Goal: Find specific page/section: Find specific page/section

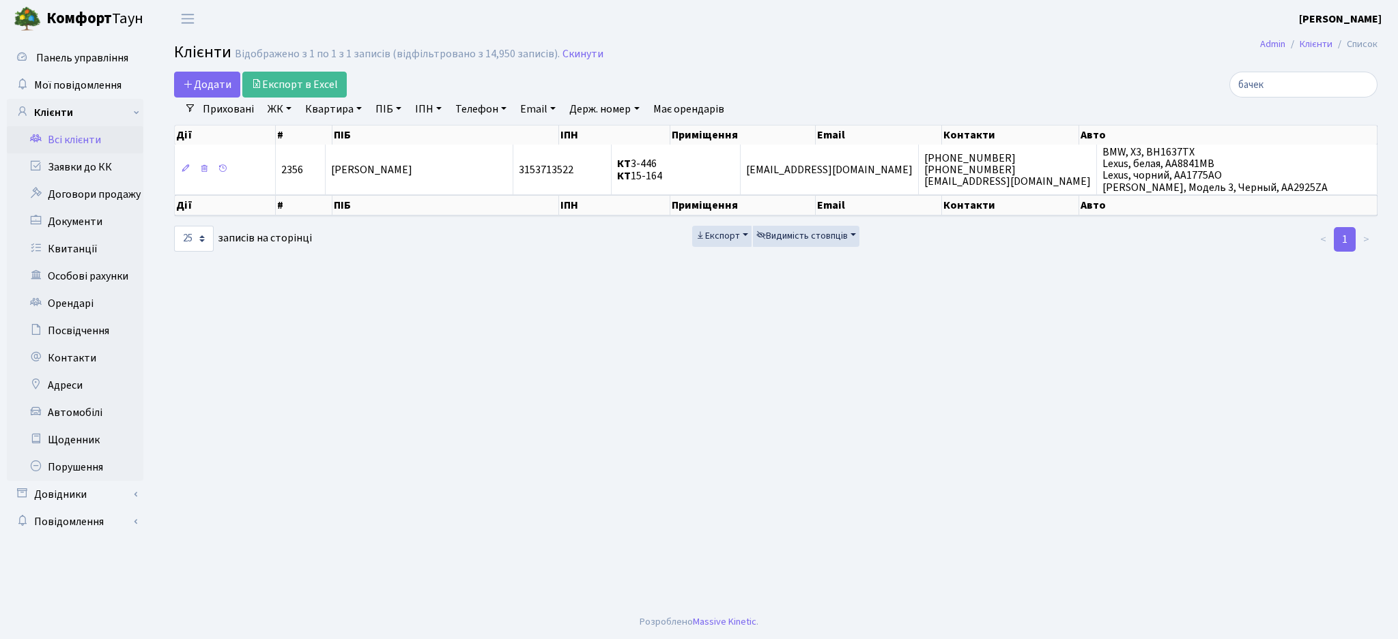
select select "25"
drag, startPoint x: 1313, startPoint y: 81, endPoint x: 1148, endPoint y: 82, distance: 164.5
click at [1157, 83] on div "бачек" at bounding box center [1183, 85] width 388 height 26
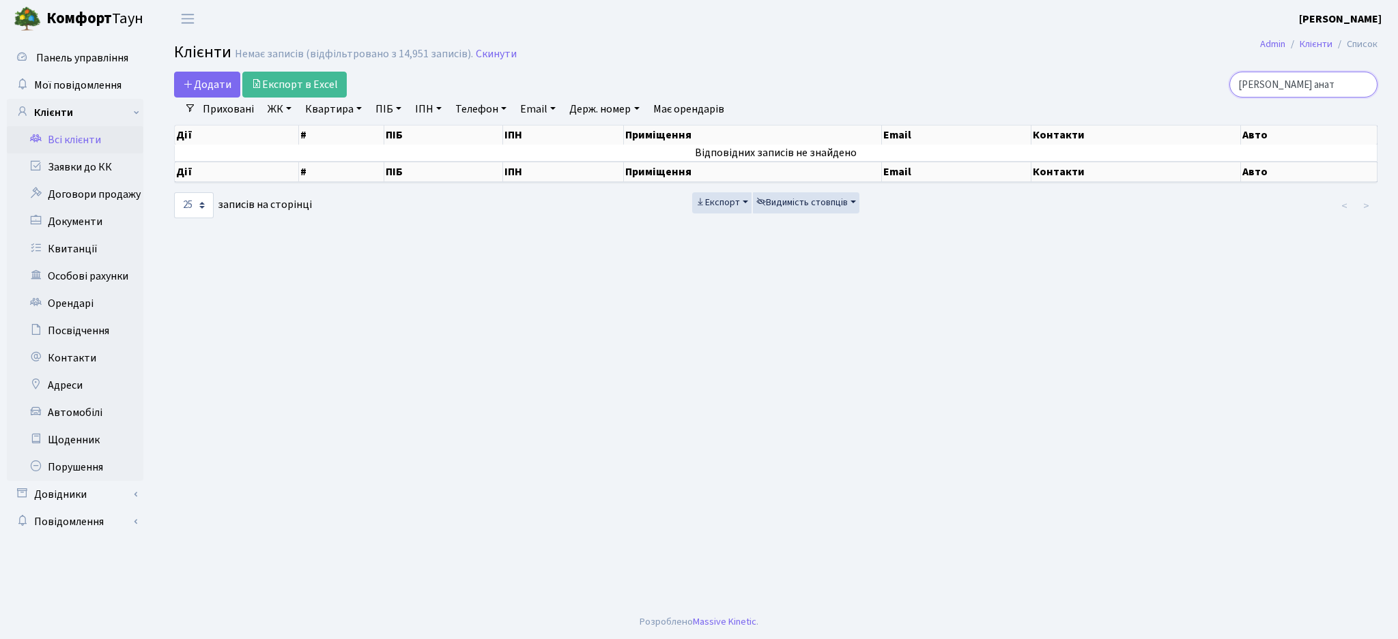
drag, startPoint x: 1305, startPoint y: 82, endPoint x: 1396, endPoint y: 90, distance: 91.1
click at [1396, 90] on div "Додати Експорт в Excel [PERSON_NAME] анат Фільтри Приховані ЖК ТХ, вул. [PERSON…" at bounding box center [776, 146] width 1244 height 148
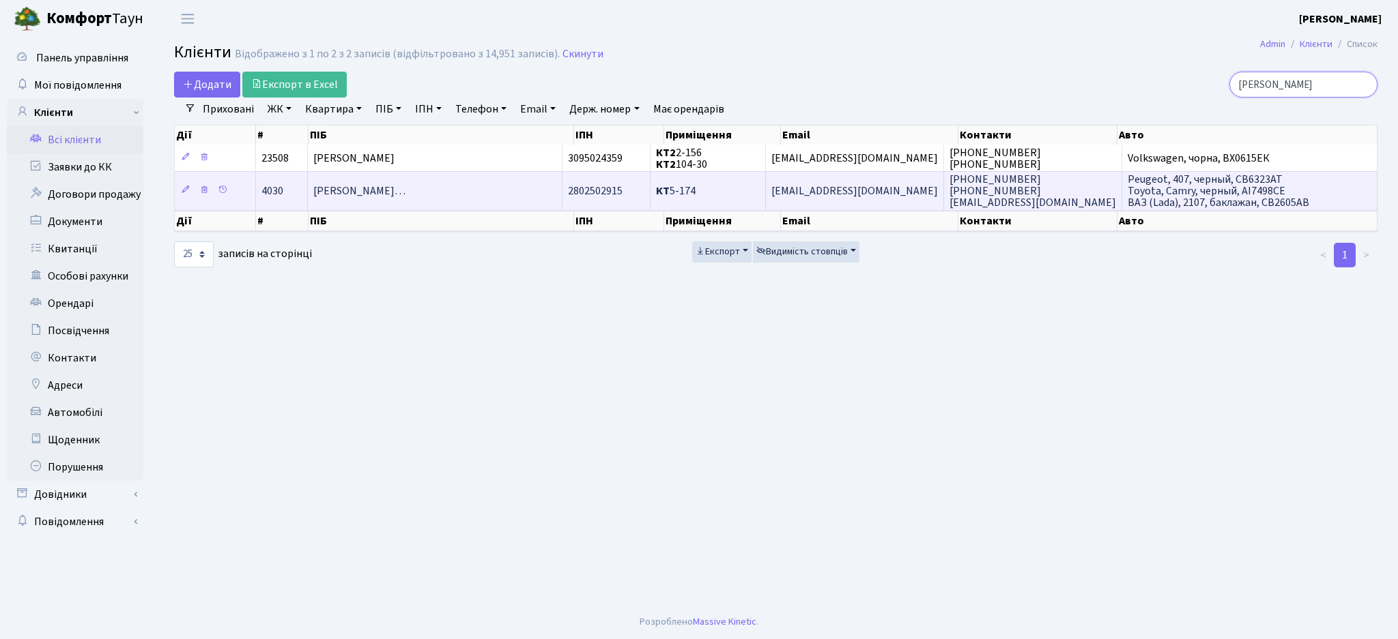
type input "[PERSON_NAME]"
click at [476, 175] on td "[PERSON_NAME]…" at bounding box center [435, 190] width 255 height 38
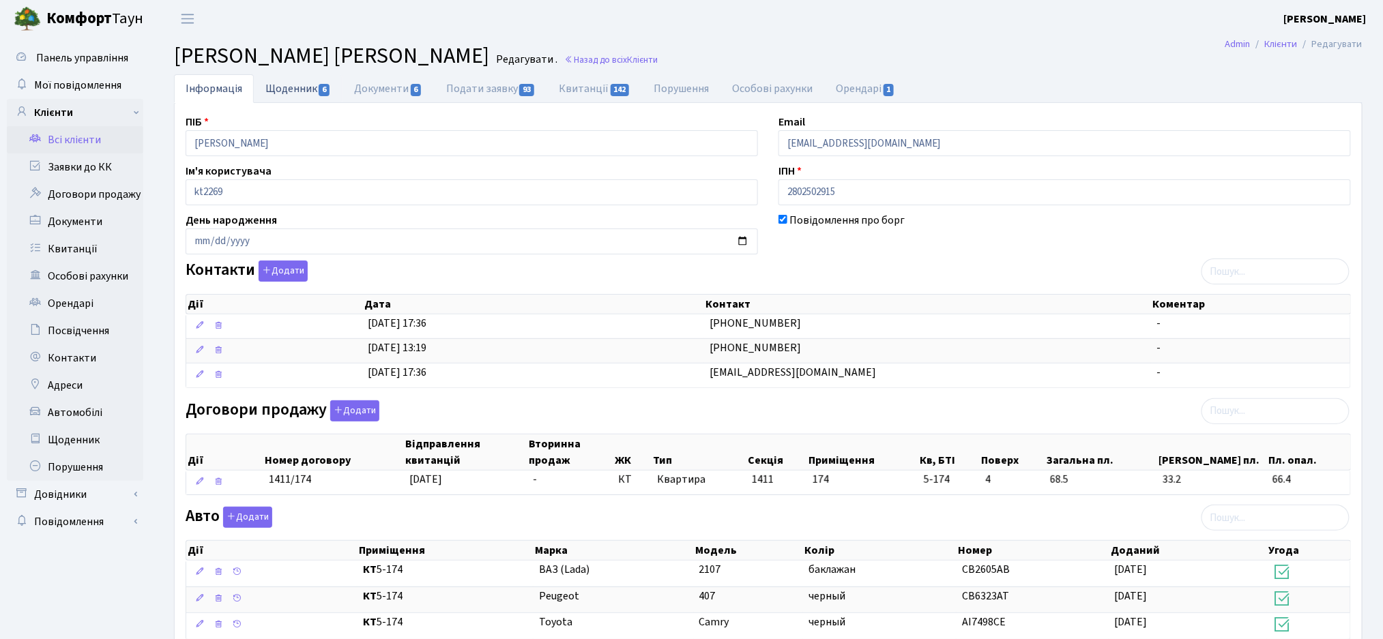
click at [300, 80] on link "Щоденник 6" at bounding box center [298, 88] width 89 height 28
select select "25"
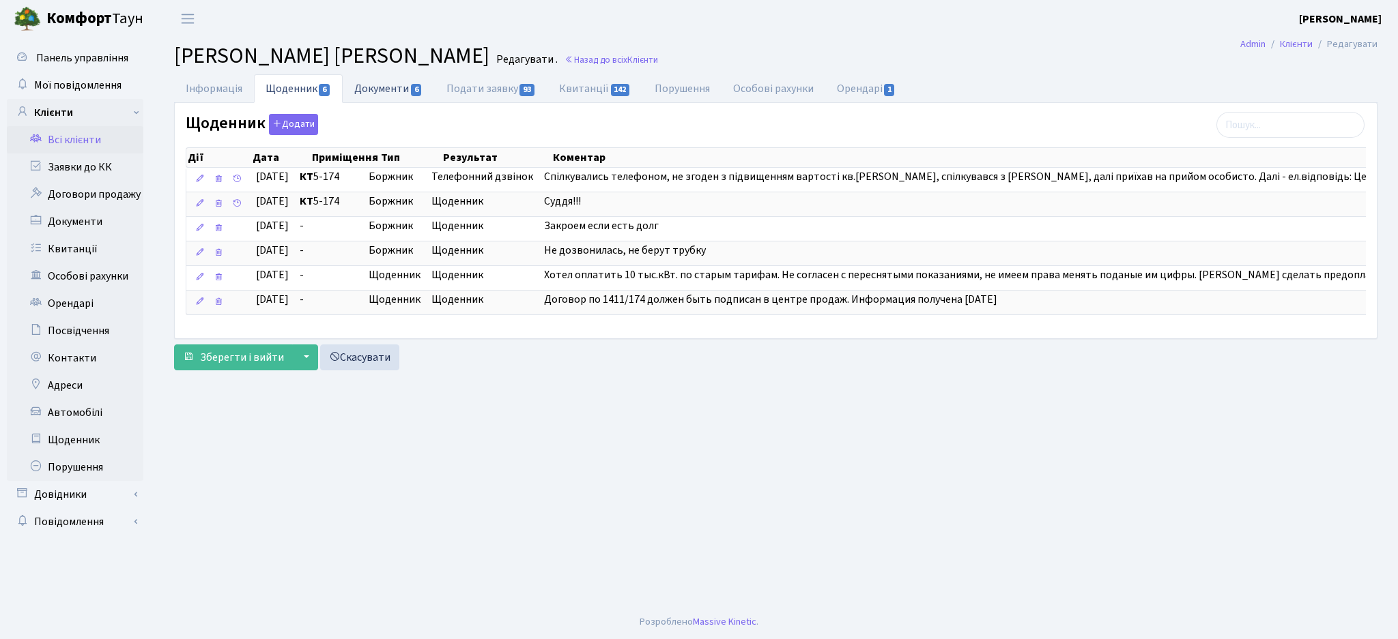
click at [364, 91] on link "Документи 6" at bounding box center [388, 88] width 91 height 28
select select "25"
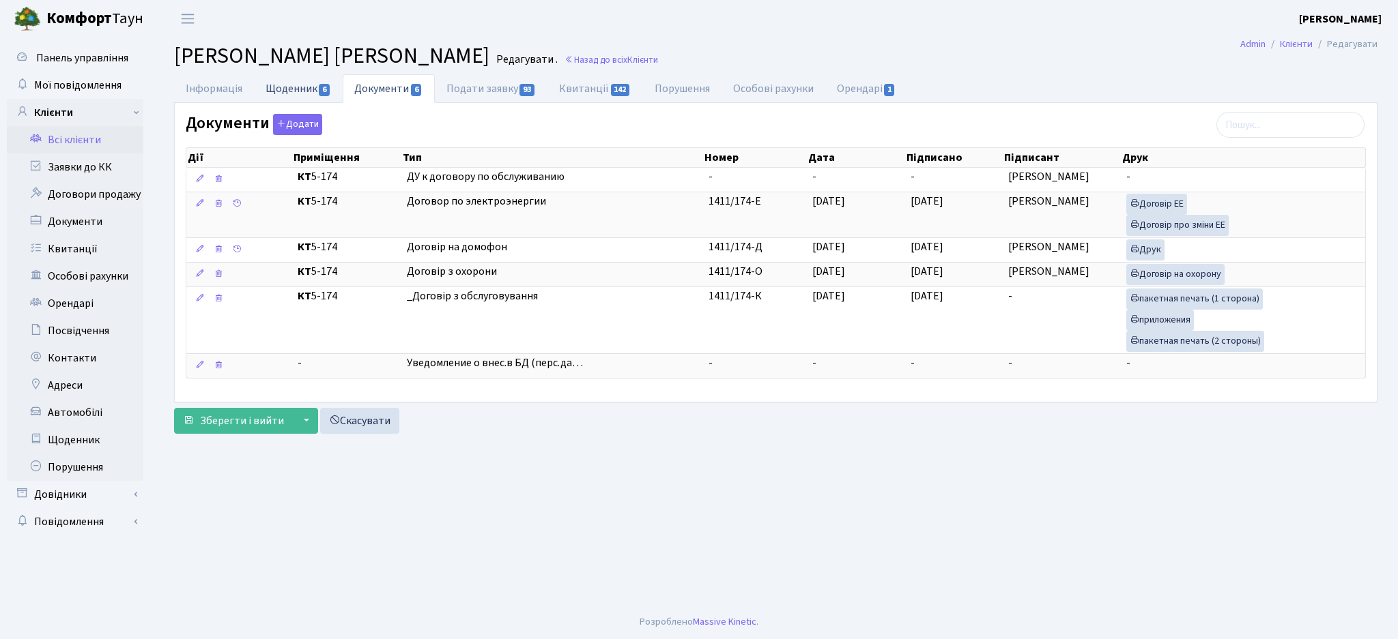
click at [304, 81] on link "Щоденник 6" at bounding box center [298, 88] width 89 height 28
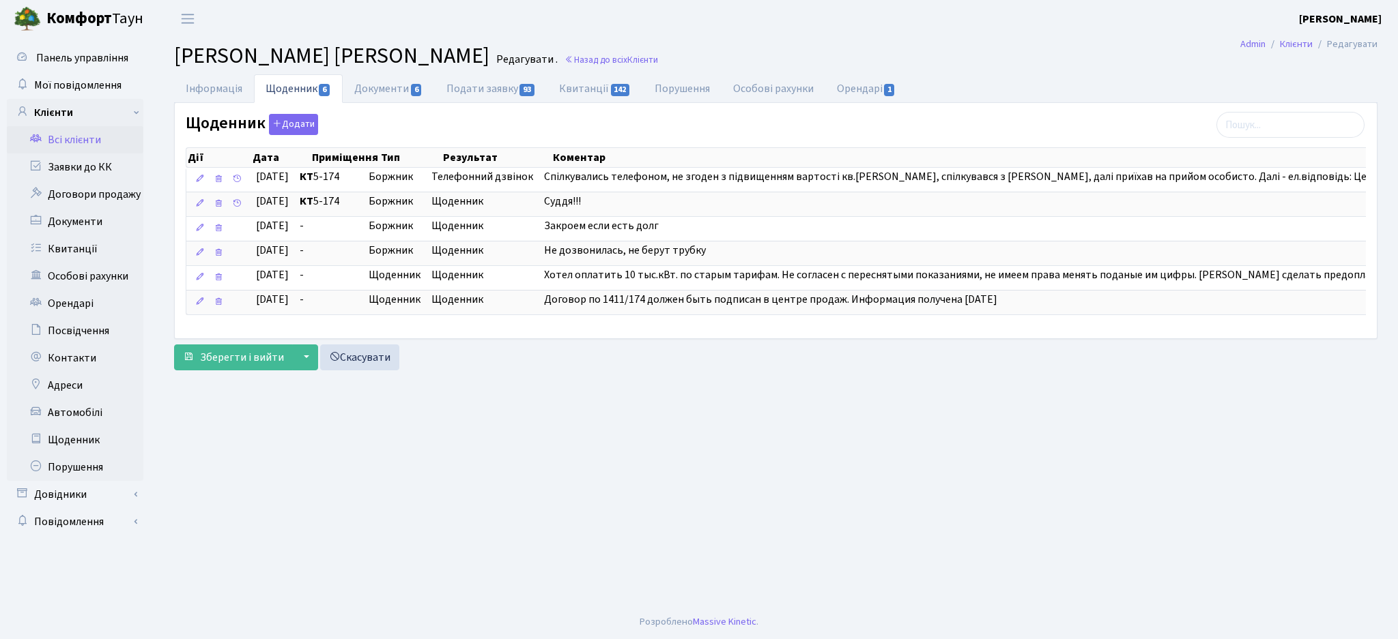
drag, startPoint x: 242, startPoint y: 55, endPoint x: 598, endPoint y: 57, distance: 356.9
click at [598, 57] on h2 "[PERSON_NAME] [PERSON_NAME] . Назад до всіх Клієнти" at bounding box center [775, 56] width 1203 height 26
